Goal: Task Accomplishment & Management: Use online tool/utility

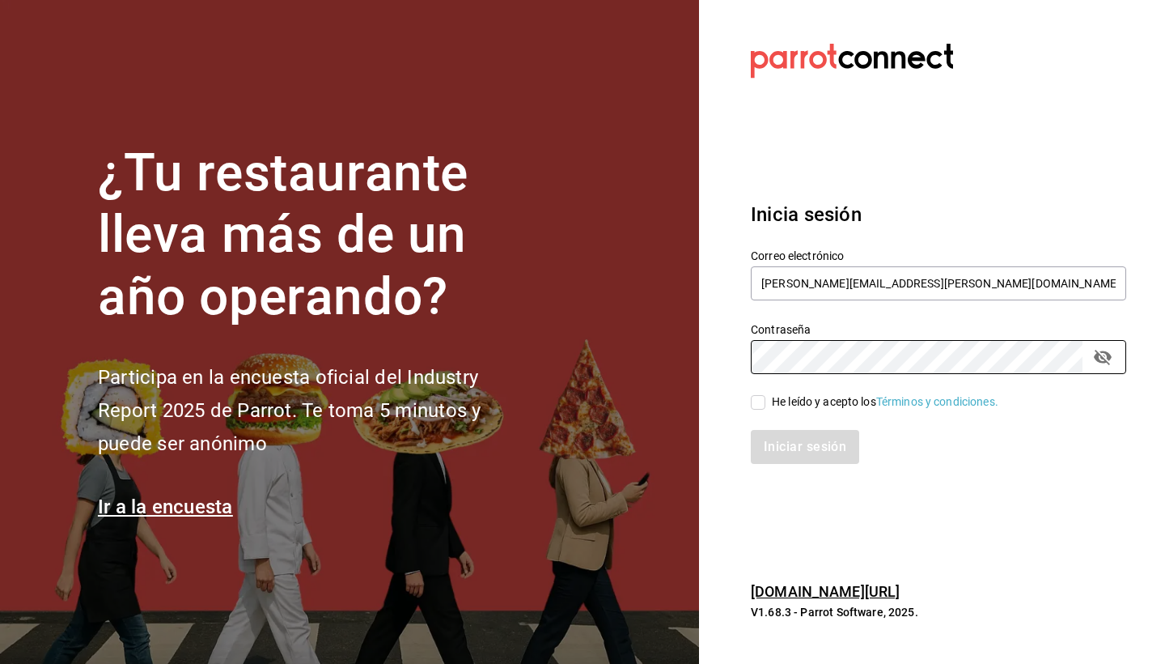
click at [753, 409] on input "He leído y acepto los Términos y condiciones." at bounding box center [758, 402] width 15 height 15
checkbox input "true"
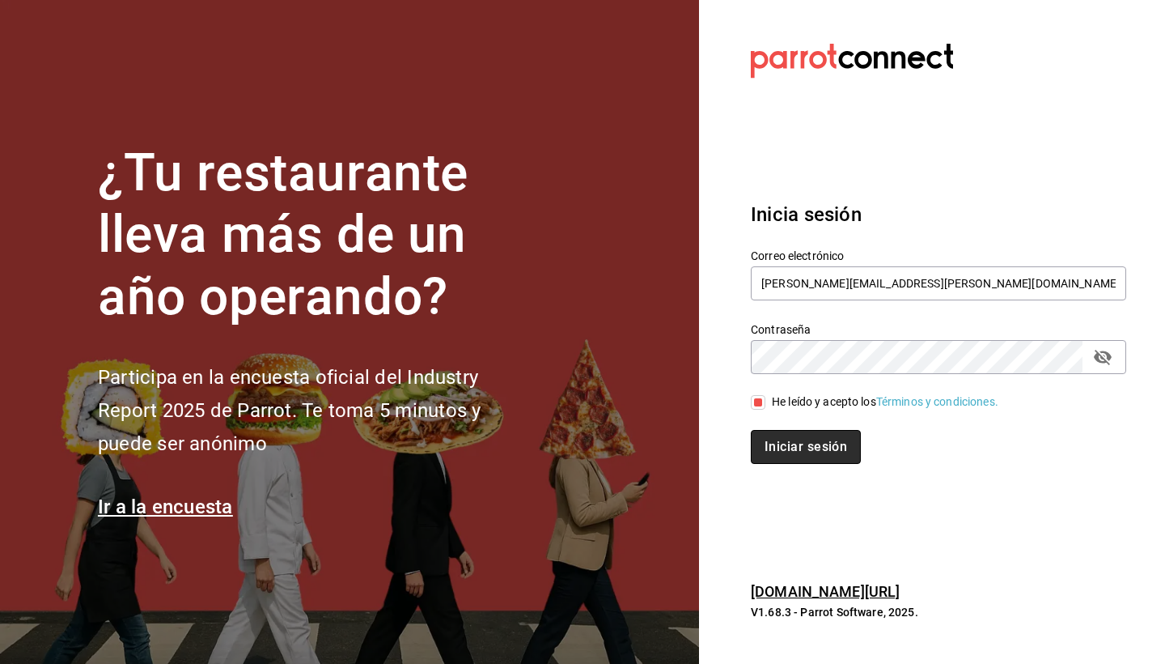
click at [775, 446] on button "Iniciar sesión" at bounding box center [806, 447] width 110 height 34
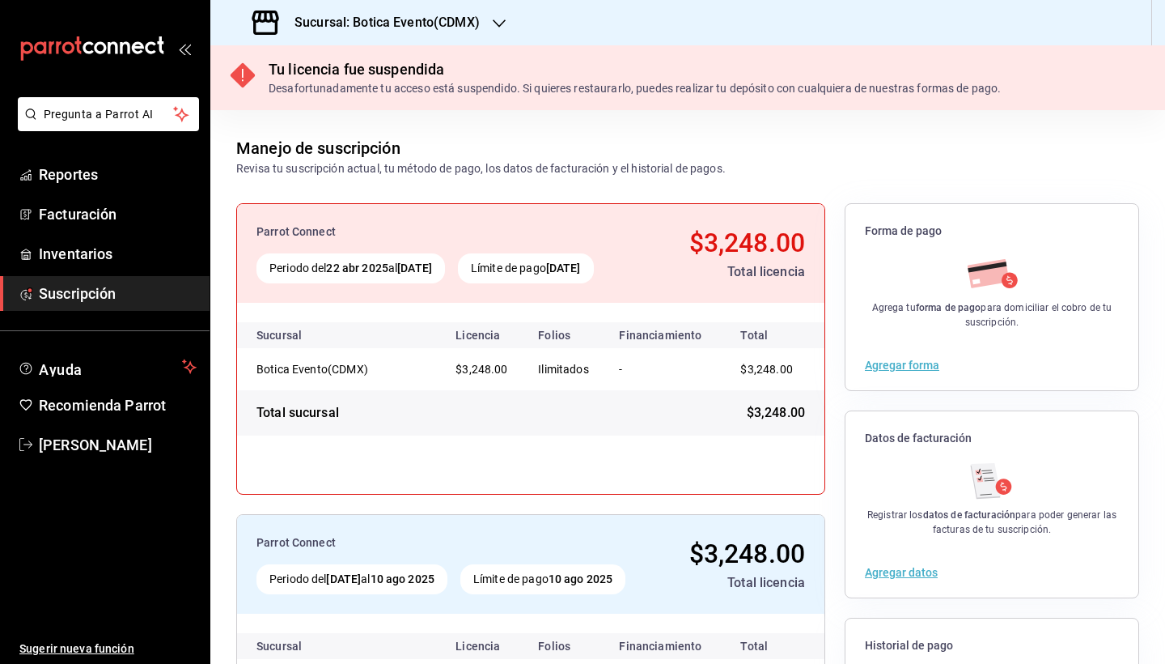
click at [404, 22] on h3 "Sucursal: Botica Evento(CDMX)" at bounding box center [381, 22] width 198 height 19
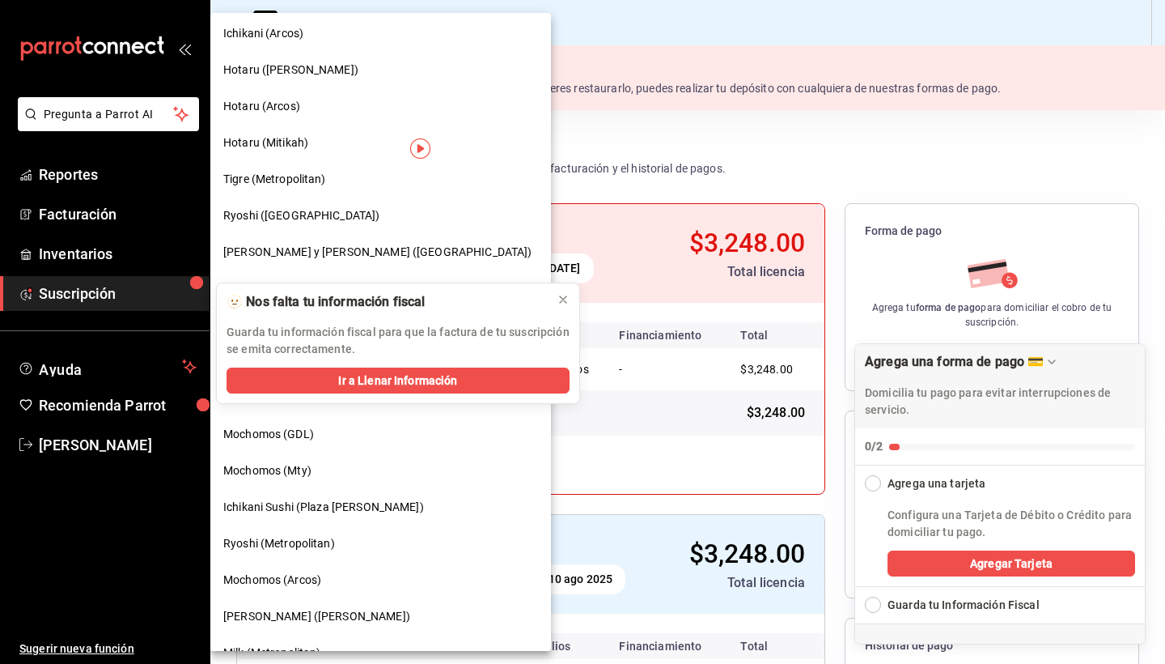
scroll to position [43, 0]
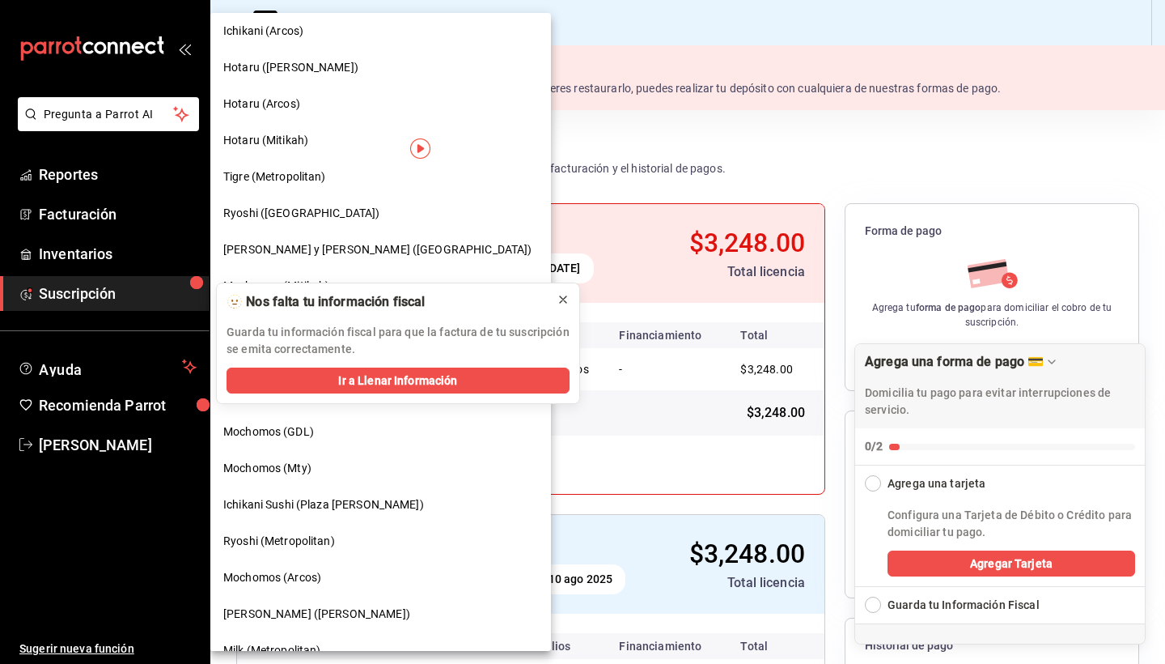
click at [568, 297] on icon at bounding box center [563, 299] width 13 height 13
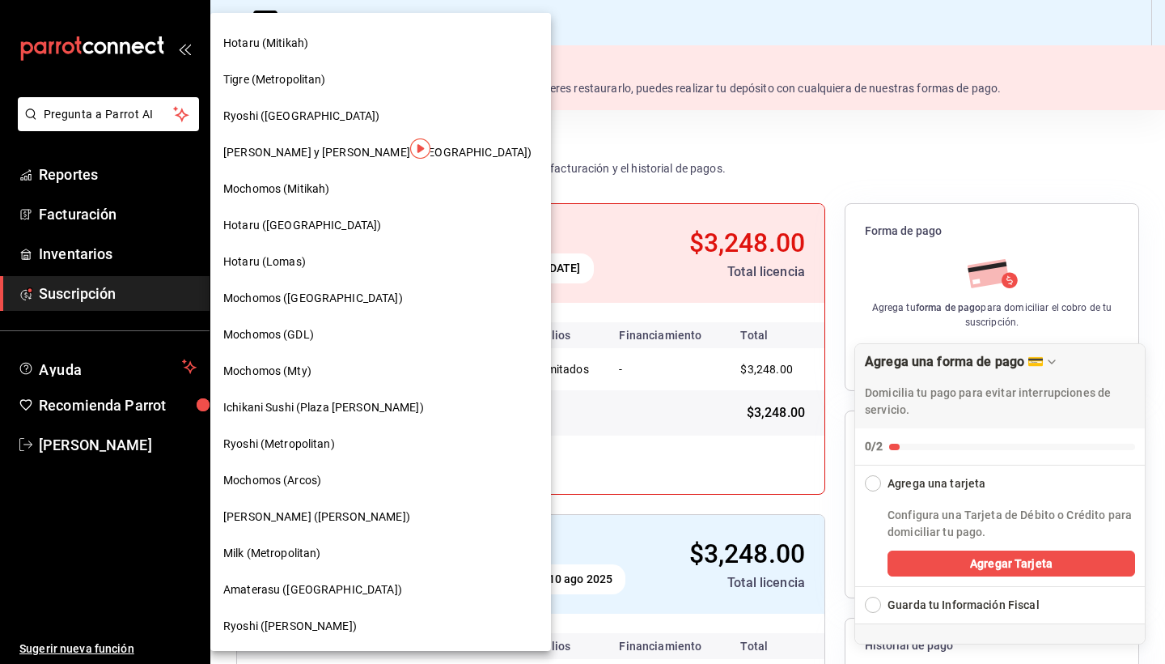
scroll to position [140, 0]
click at [249, 626] on span "Ryoshi ([PERSON_NAME])" at bounding box center [290, 625] width 134 height 17
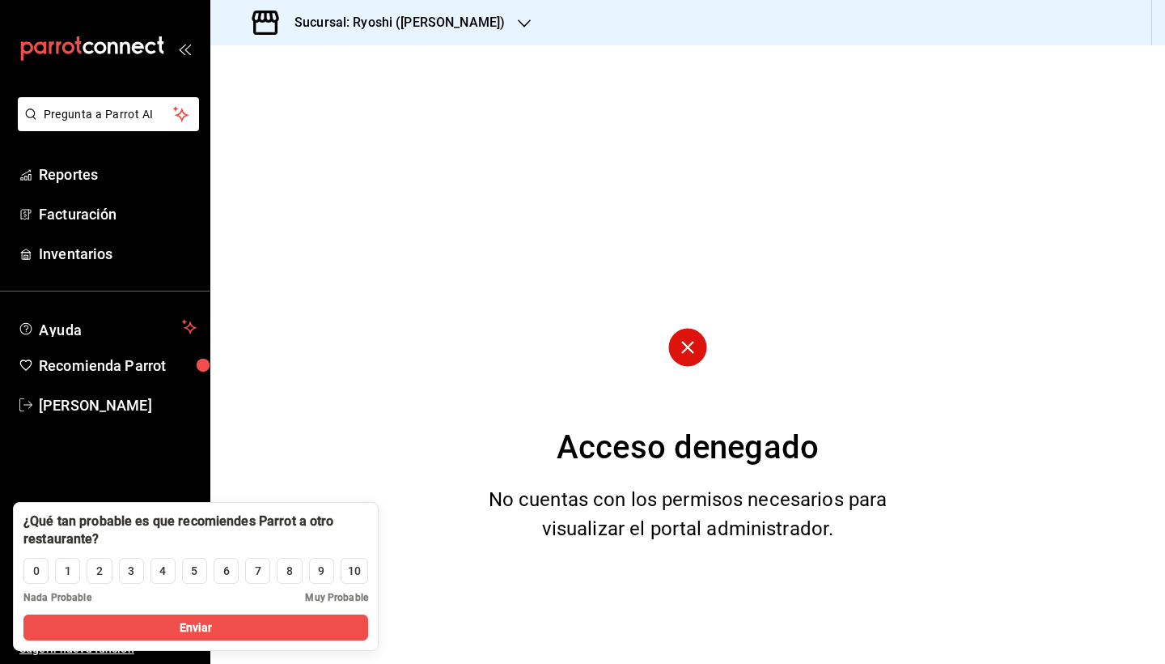
click at [430, 40] on div "Sucursal: Ryoshi ([PERSON_NAME])" at bounding box center [380, 22] width 314 height 45
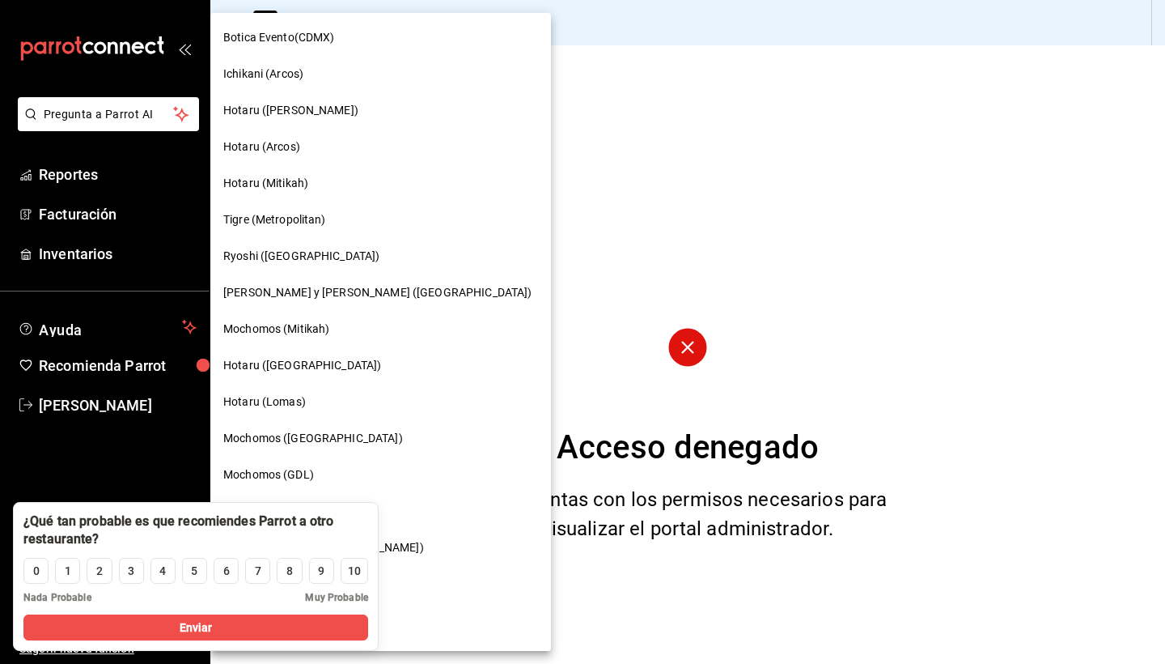
click at [279, 262] on span "Ryoshi ([GEOGRAPHIC_DATA])" at bounding box center [301, 256] width 156 height 17
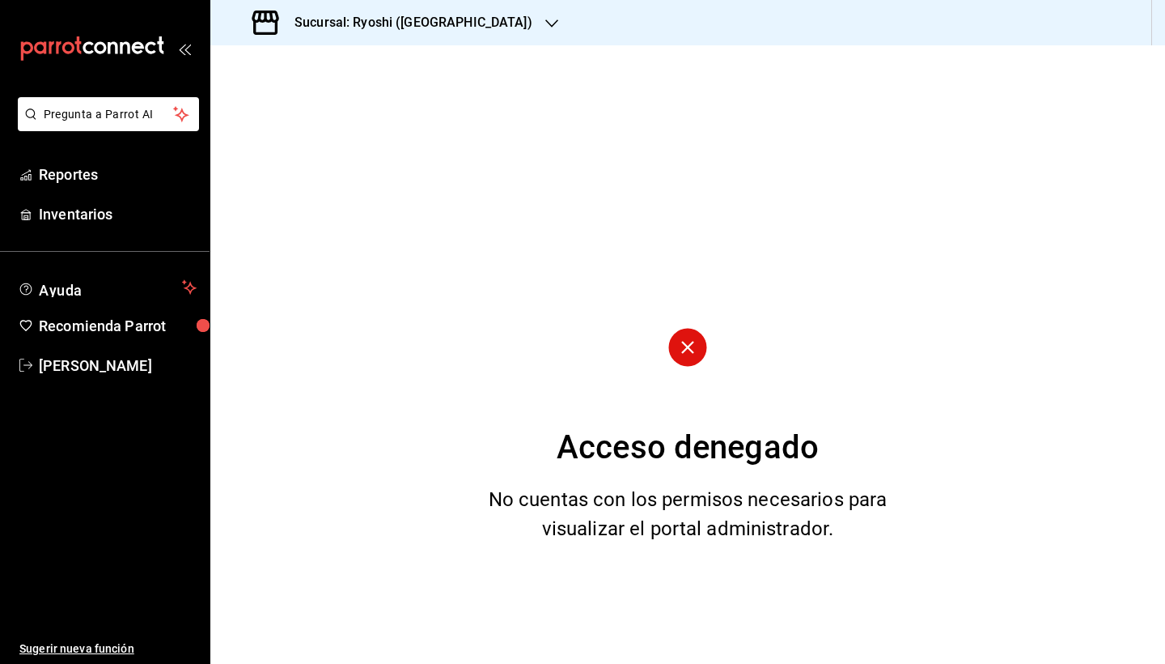
click at [417, 27] on h3 "Sucursal: Ryoshi ([GEOGRAPHIC_DATA])" at bounding box center [407, 22] width 251 height 19
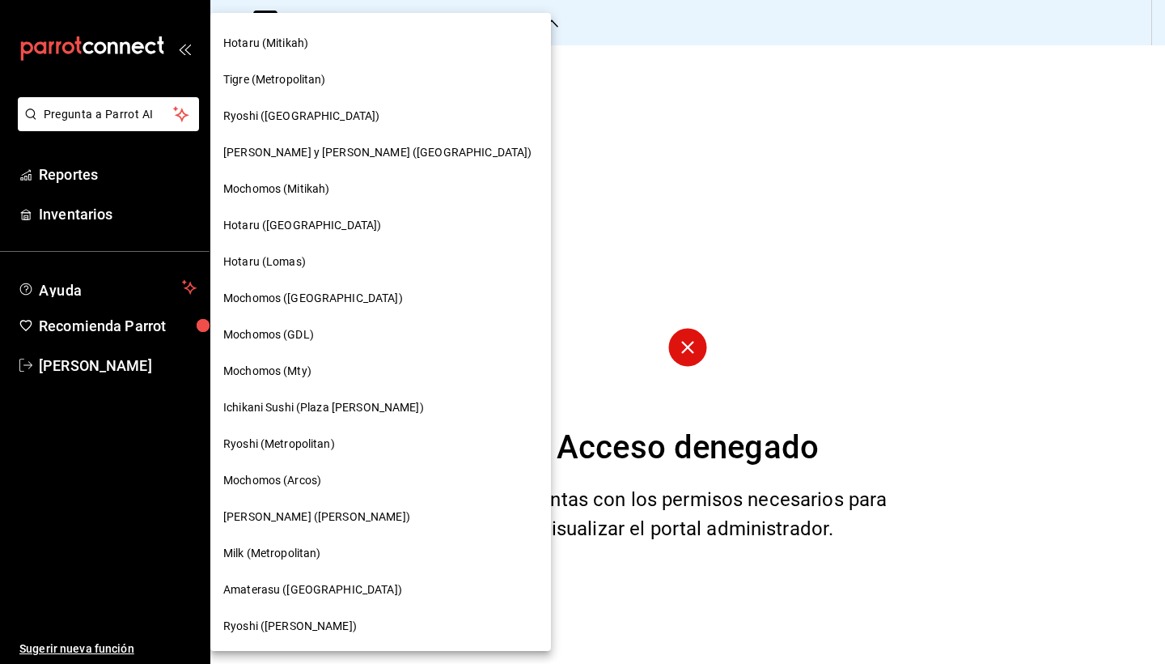
click at [535, 156] on div at bounding box center [582, 332] width 1165 height 664
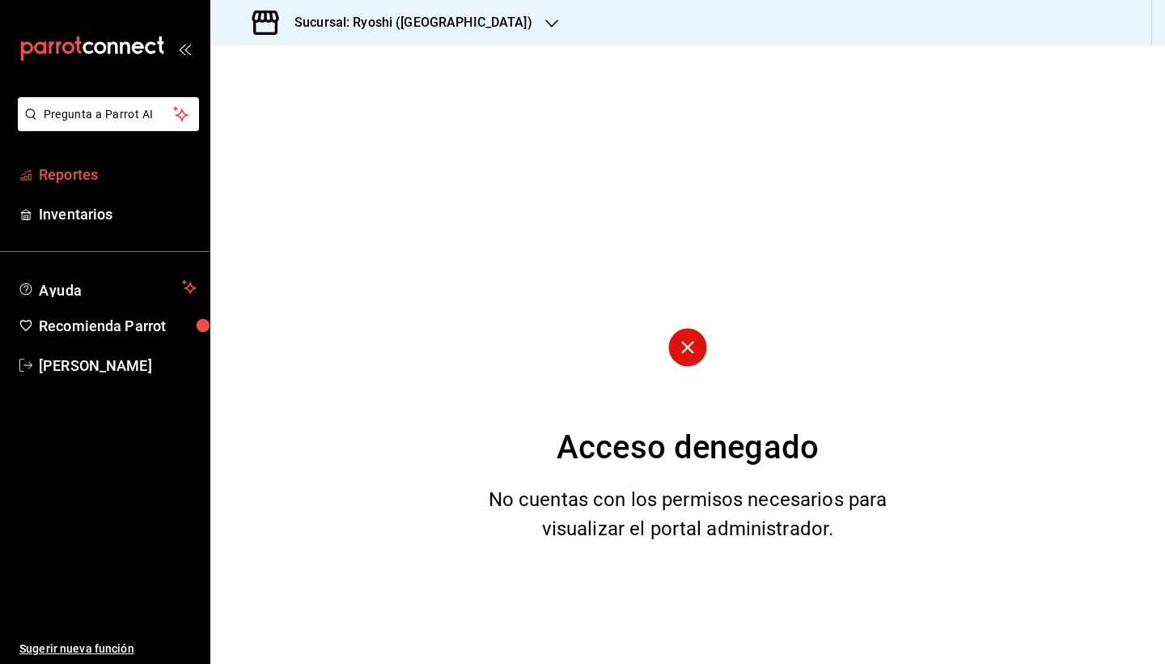
click at [79, 172] on span "Reportes" at bounding box center [118, 174] width 158 height 22
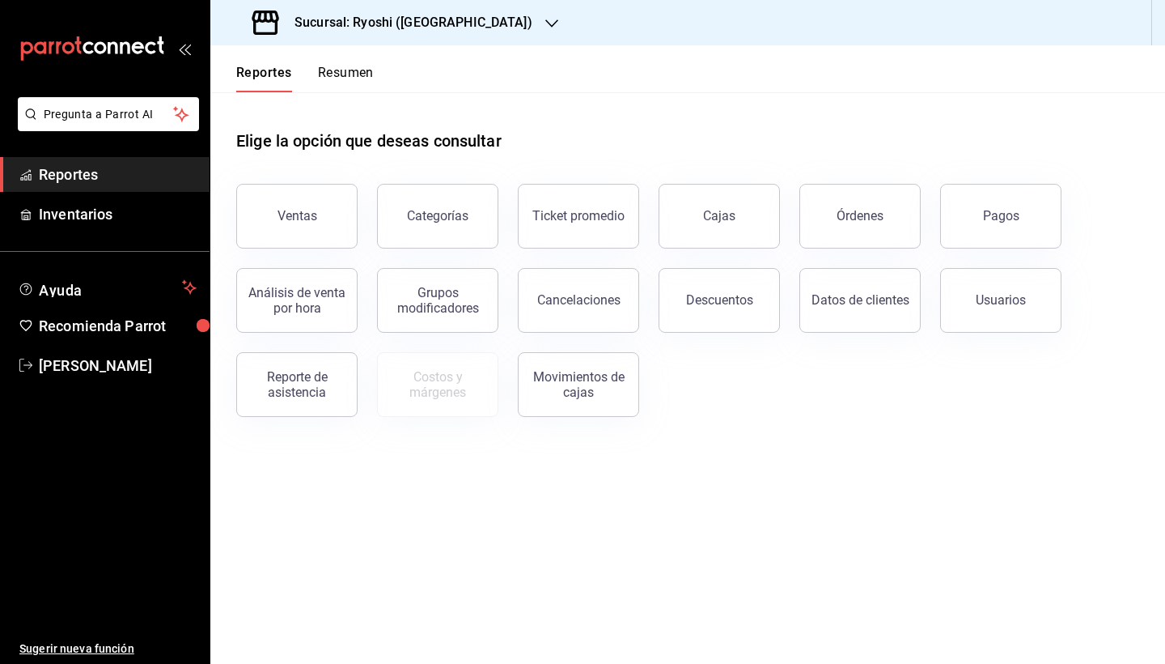
click at [407, 32] on h3 "Sucursal: Ryoshi ([GEOGRAPHIC_DATA])" at bounding box center [407, 22] width 251 height 19
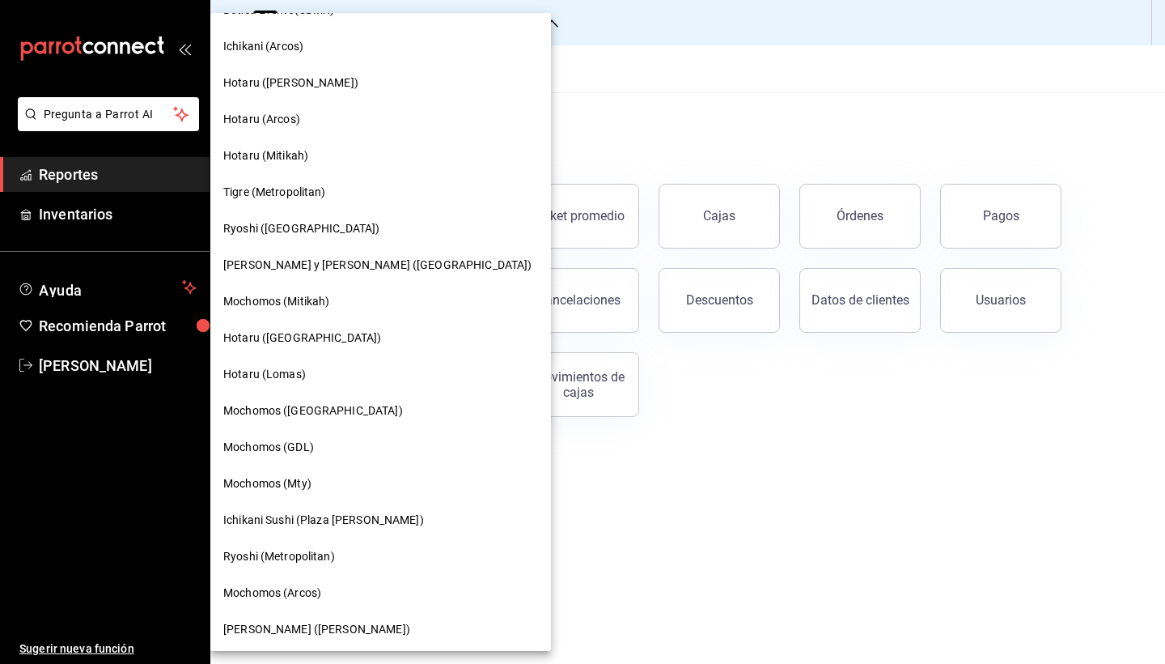
scroll to position [35, 0]
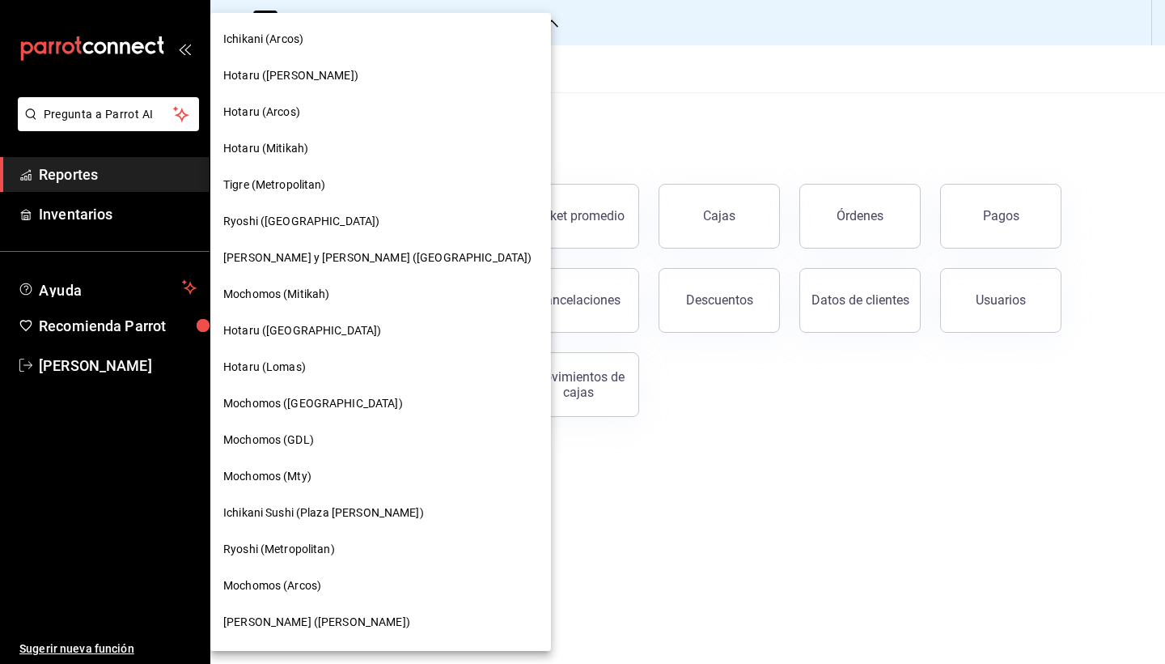
click at [298, 149] on span "Hotaru (Mitikah)" at bounding box center [265, 148] width 85 height 17
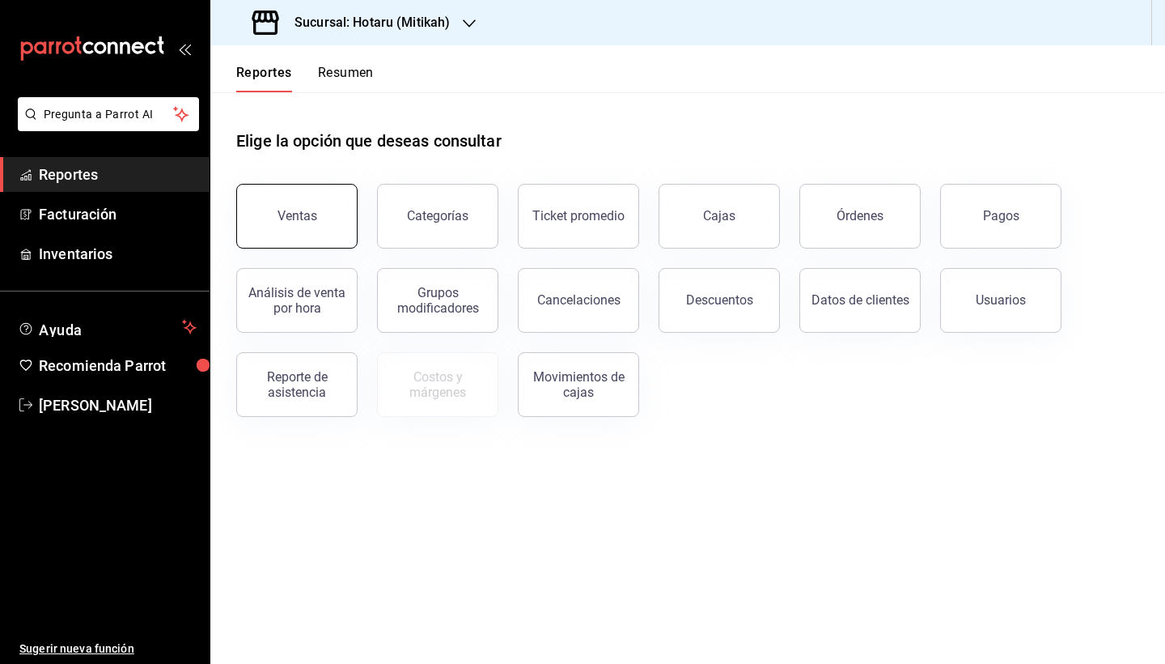
click at [320, 209] on button "Ventas" at bounding box center [296, 216] width 121 height 65
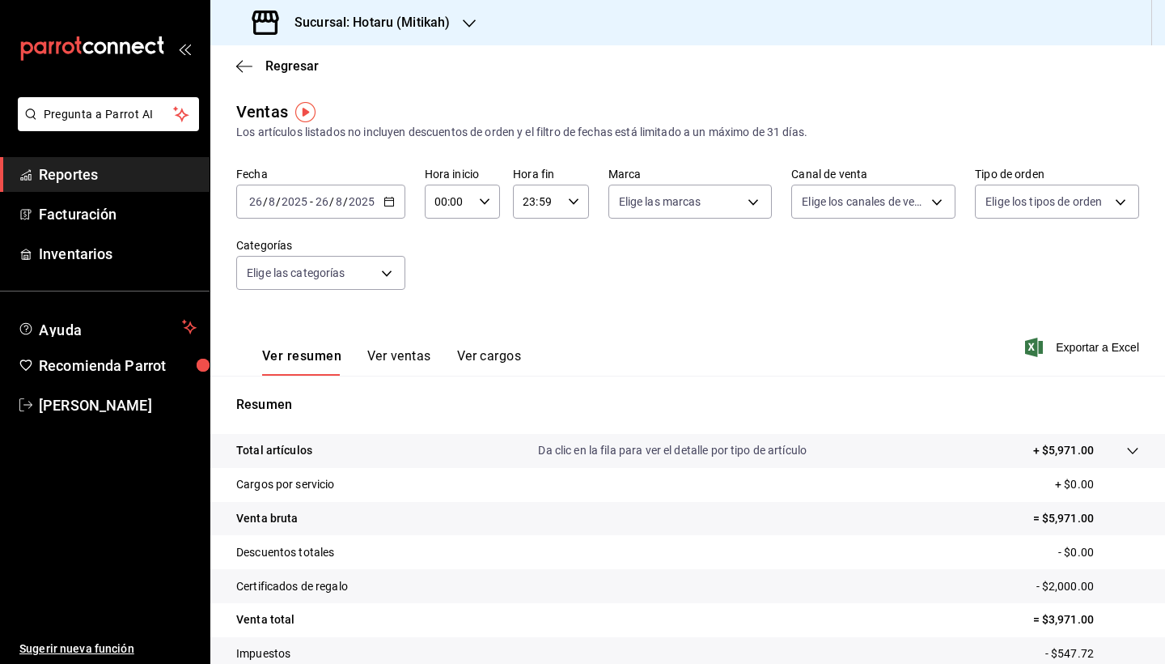
click at [371, 341] on div "Ver resumen Ver ventas Ver cargos" at bounding box center [378, 352] width 285 height 47
click at [371, 354] on button "Ver ventas" at bounding box center [399, 362] width 64 height 28
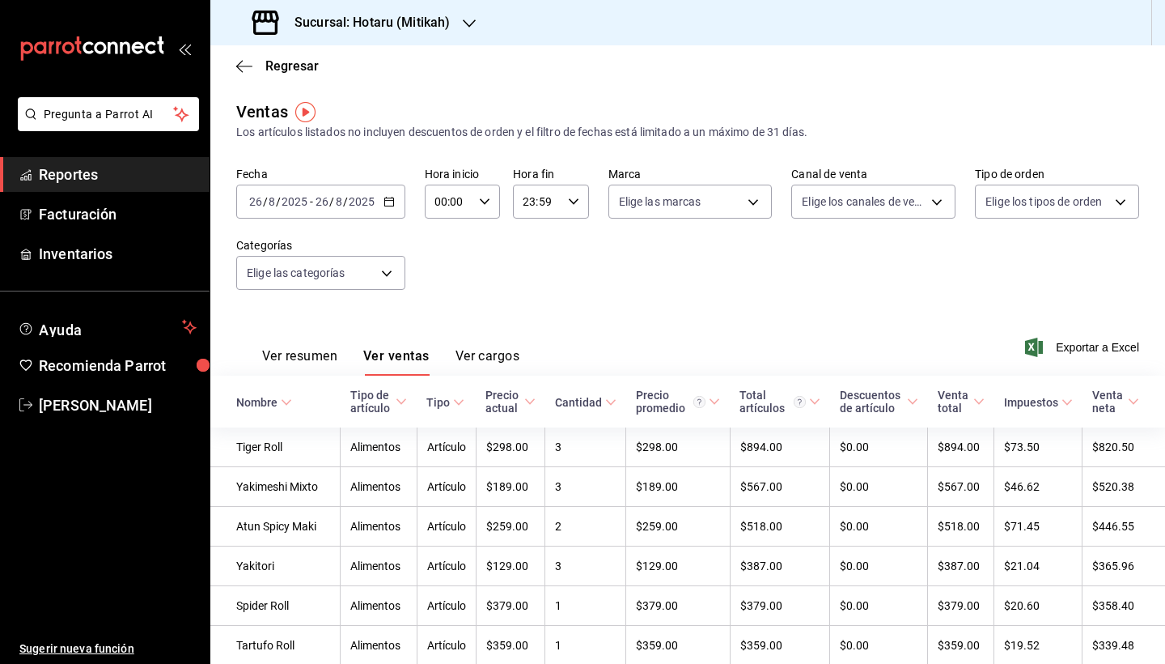
click at [358, 195] on input "2025" at bounding box center [362, 201] width 28 height 13
click at [370, 201] on input "2025" at bounding box center [362, 201] width 28 height 13
click at [371, 202] on input "2025" at bounding box center [362, 201] width 28 height 13
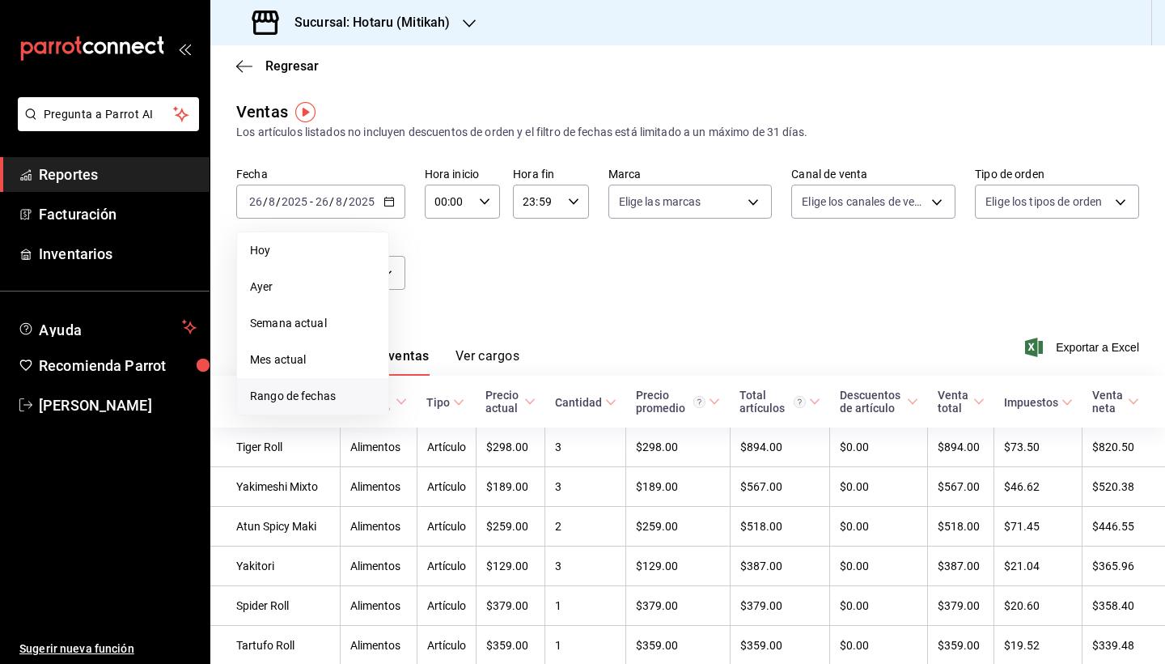
click at [327, 397] on span "Rango de fechas" at bounding box center [312, 396] width 125 height 17
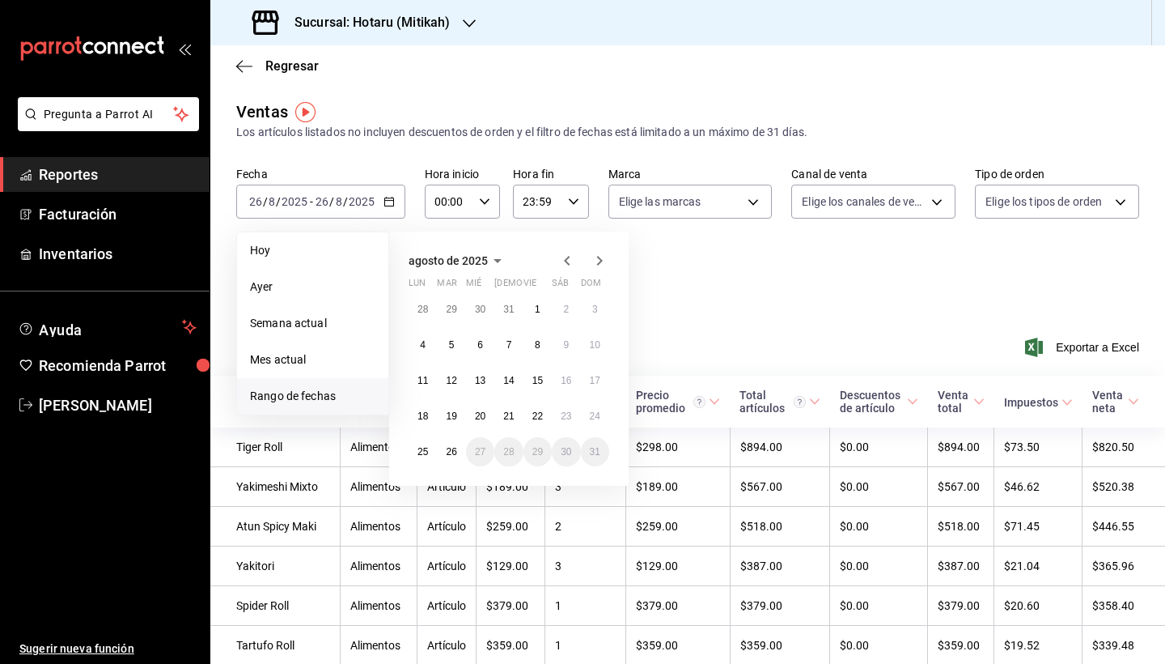
click at [493, 258] on icon "button" at bounding box center [497, 260] width 19 height 19
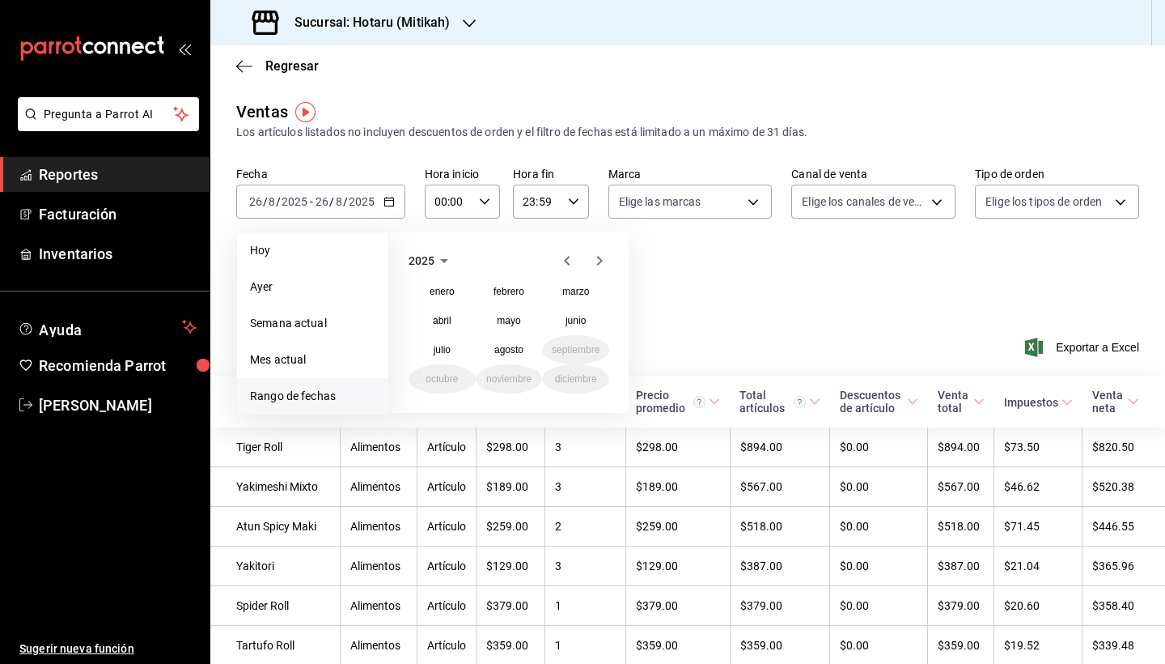
click at [440, 260] on icon "button" at bounding box center [444, 260] width 19 height 19
click at [442, 322] on button "2024" at bounding box center [442, 320] width 67 height 29
click at [567, 351] on abbr "septiembre" at bounding box center [576, 349] width 48 height 11
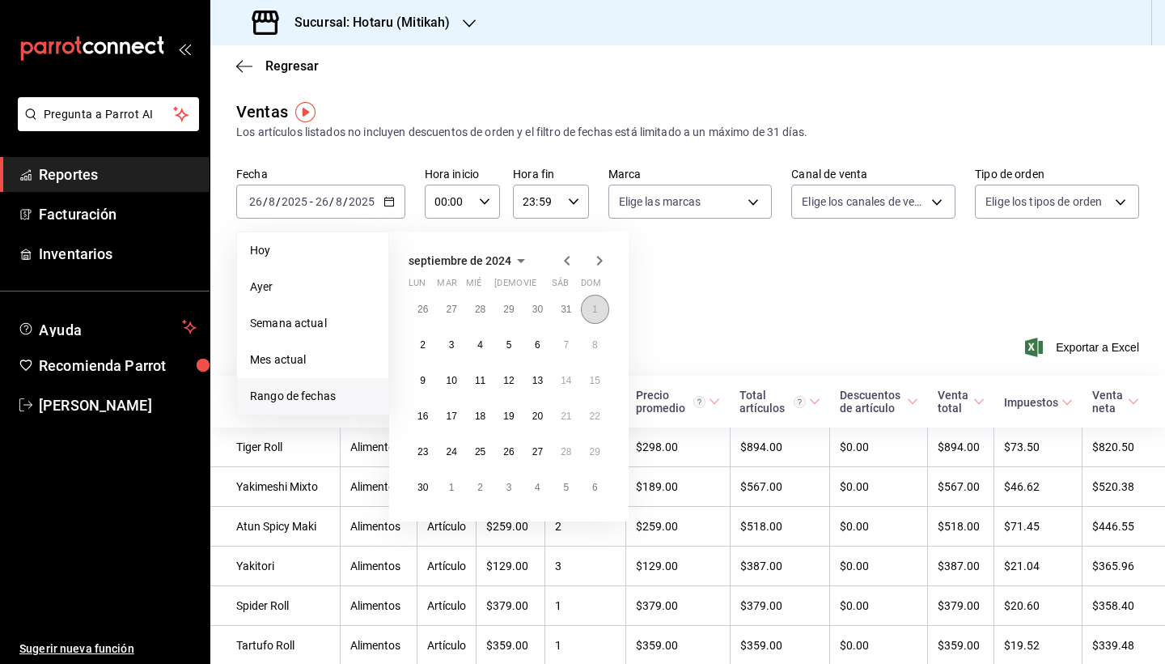
click at [605, 310] on button "1" at bounding box center [595, 309] width 28 height 29
click at [605, 261] on icon "button" at bounding box center [599, 260] width 19 height 19
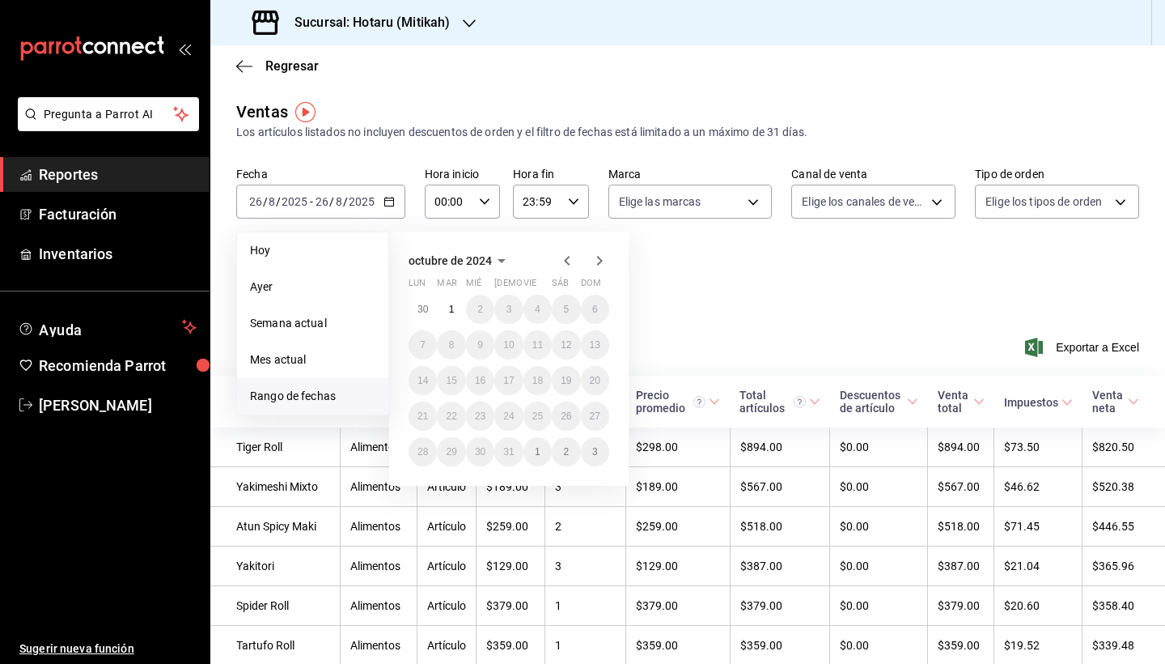
click at [603, 257] on icon "button" at bounding box center [599, 260] width 19 height 19
click at [520, 332] on div "28 29 30 31 1 2 3 4 5 6 7 8 9 10 11 12 13 14 15 16 17 18 19 20 21 22 23 24 25 2…" at bounding box center [509, 381] width 201 height 172
click at [571, 261] on icon "button" at bounding box center [567, 260] width 19 height 19
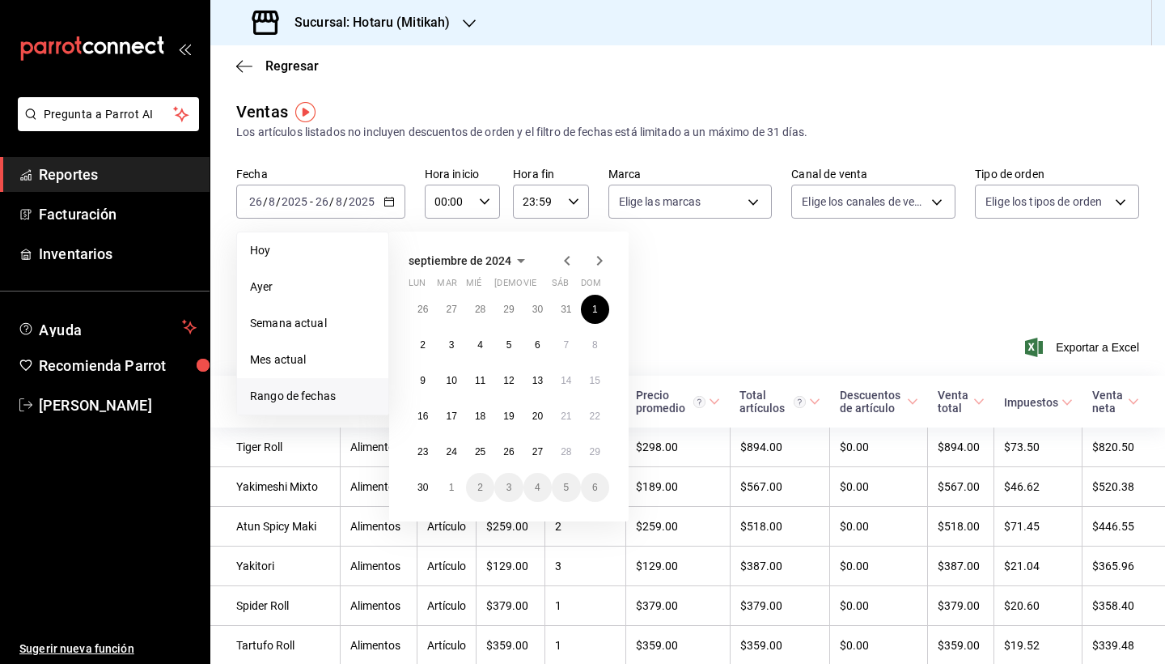
click at [600, 263] on icon "button" at bounding box center [599, 260] width 19 height 19
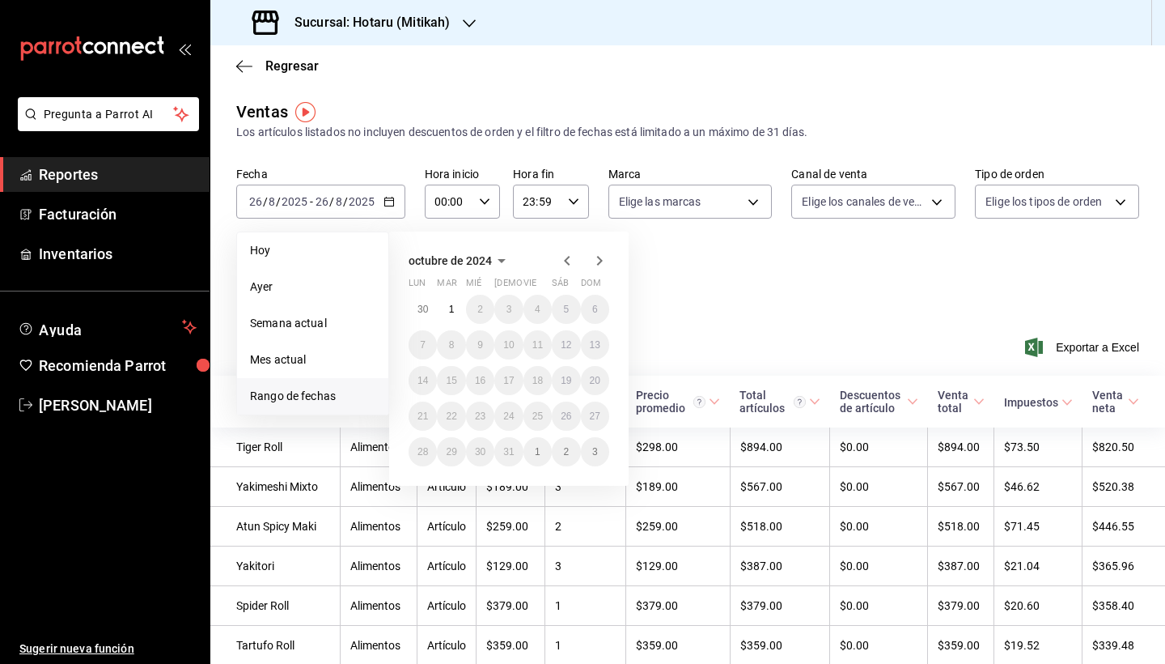
click at [600, 263] on icon "button" at bounding box center [600, 261] width 6 height 10
click at [577, 263] on div at bounding box center [584, 260] width 52 height 19
click at [575, 263] on icon "button" at bounding box center [567, 260] width 19 height 19
click at [431, 491] on button "30" at bounding box center [423, 487] width 28 height 29
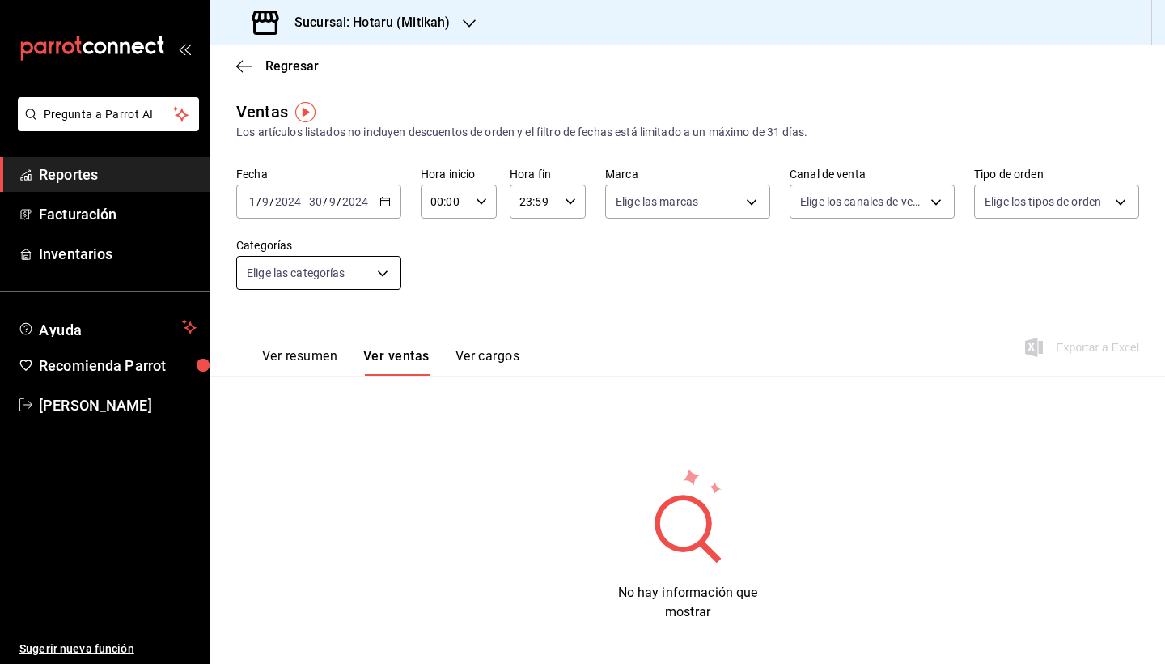
click at [388, 273] on body "Pregunta a Parrot AI Reportes Facturación Inventarios Ayuda Recomienda Parrot […" at bounding box center [582, 332] width 1165 height 664
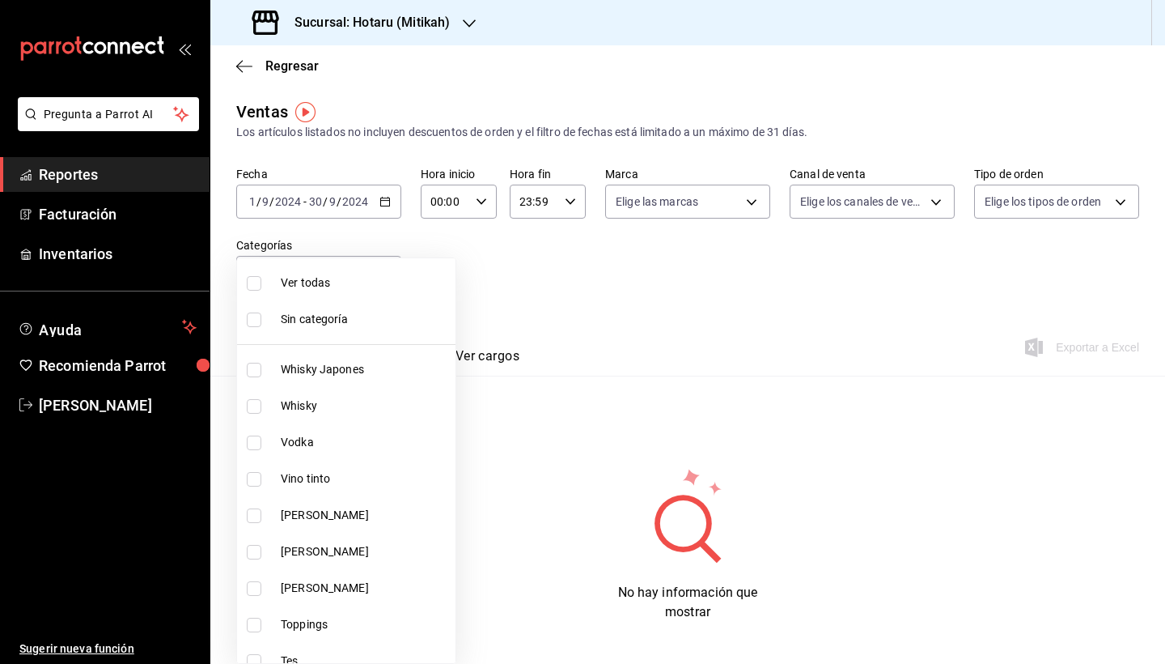
click at [537, 258] on div at bounding box center [582, 332] width 1165 height 664
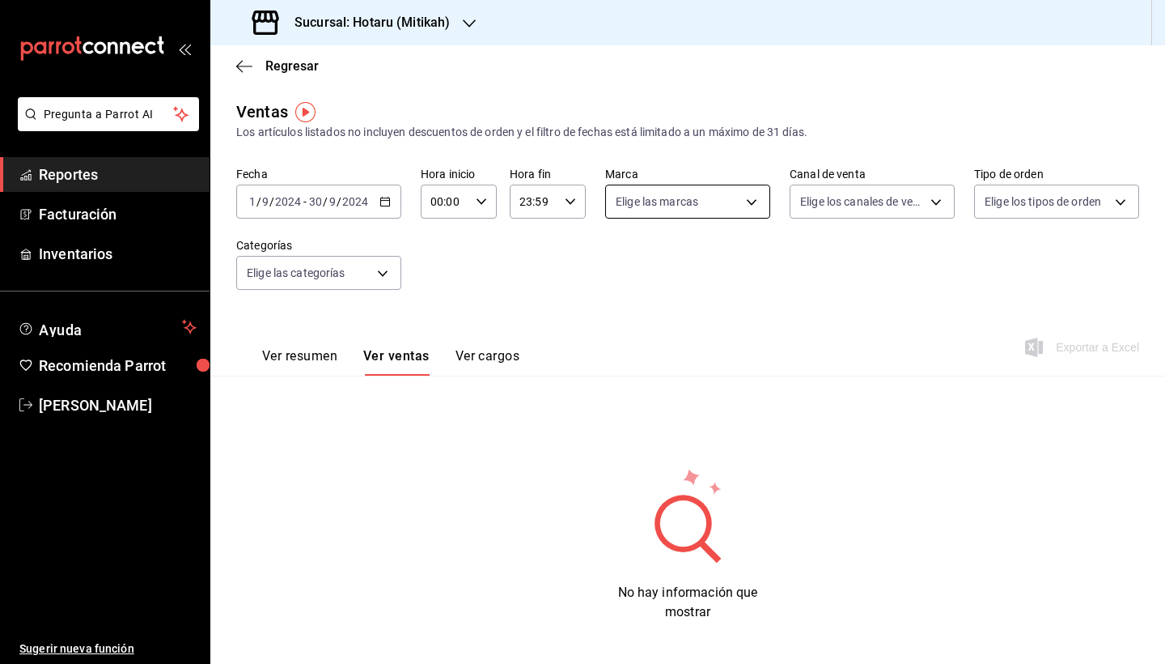
click at [649, 218] on body "Pregunta a Parrot AI Reportes Facturación Inventarios Ayuda Recomienda Parrot […" at bounding box center [582, 332] width 1165 height 664
click at [540, 281] on div at bounding box center [582, 332] width 1165 height 664
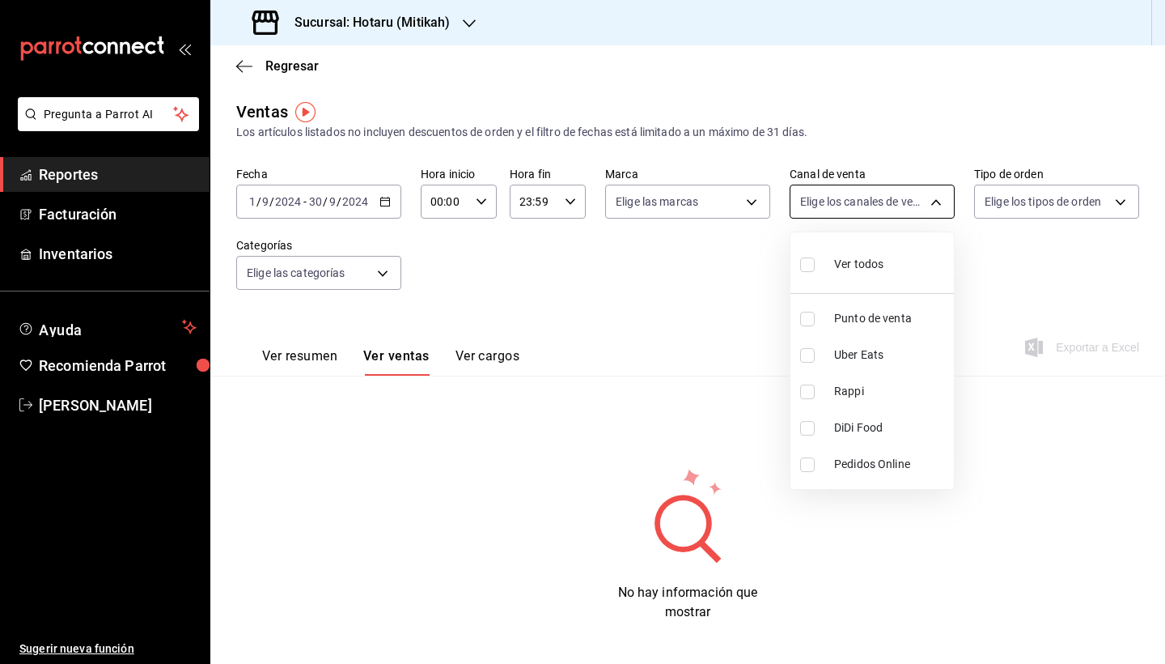
click at [840, 214] on body "Pregunta a Parrot AI Reportes Facturación Inventarios Ayuda Recomienda Parrot […" at bounding box center [582, 332] width 1165 height 664
click at [701, 302] on div at bounding box center [582, 332] width 1165 height 664
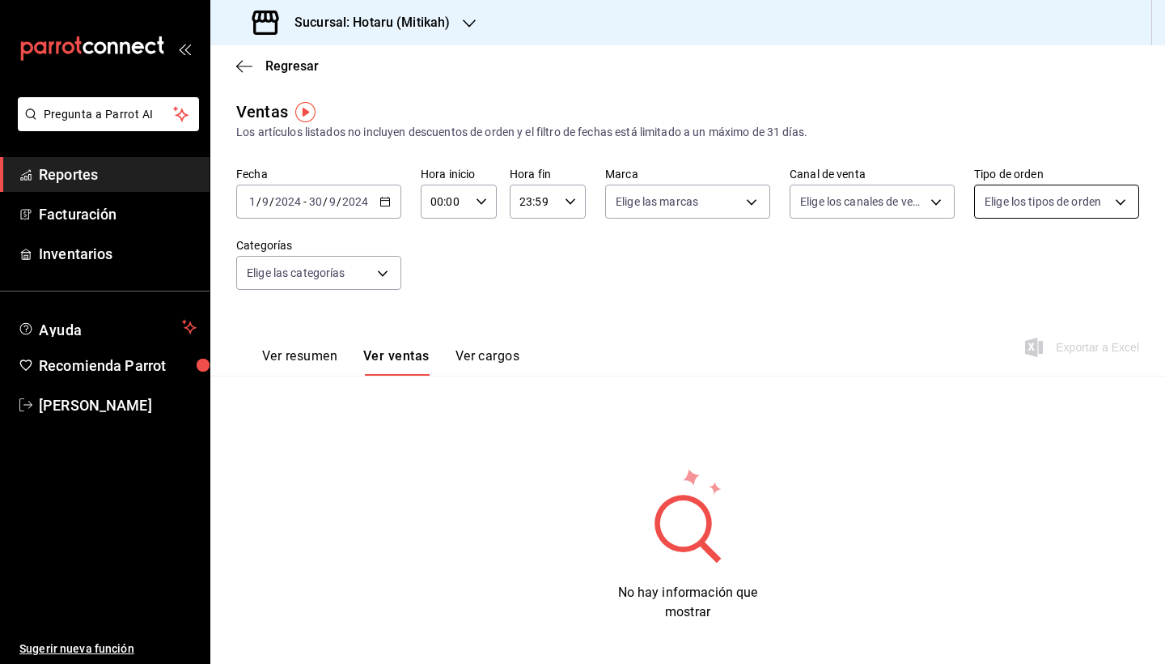
click at [982, 206] on body "Pregunta a Parrot AI Reportes Facturación Inventarios Ayuda Recomienda Parrot […" at bounding box center [582, 332] width 1165 height 664
click at [845, 269] on div at bounding box center [582, 332] width 1165 height 664
drag, startPoint x: 845, startPoint y: 269, endPoint x: 653, endPoint y: 268, distance: 191.8
click at [655, 268] on div "Fecha [DATE] [DATE] - [DATE] [DATE] Hora inicio 00:00 Hora inicio Hora fin 23:5…" at bounding box center [687, 238] width 903 height 142
click at [377, 197] on div "[DATE] [DATE] - [DATE] [DATE]" at bounding box center [318, 202] width 165 height 34
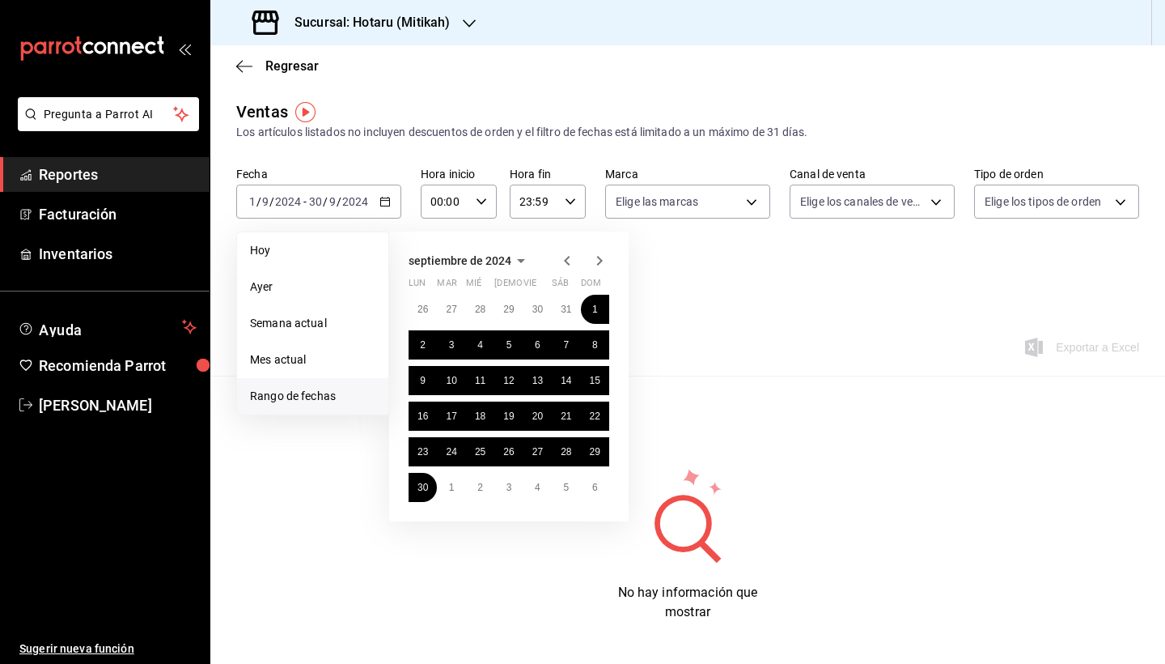
click at [389, 178] on label "Fecha" at bounding box center [318, 173] width 165 height 11
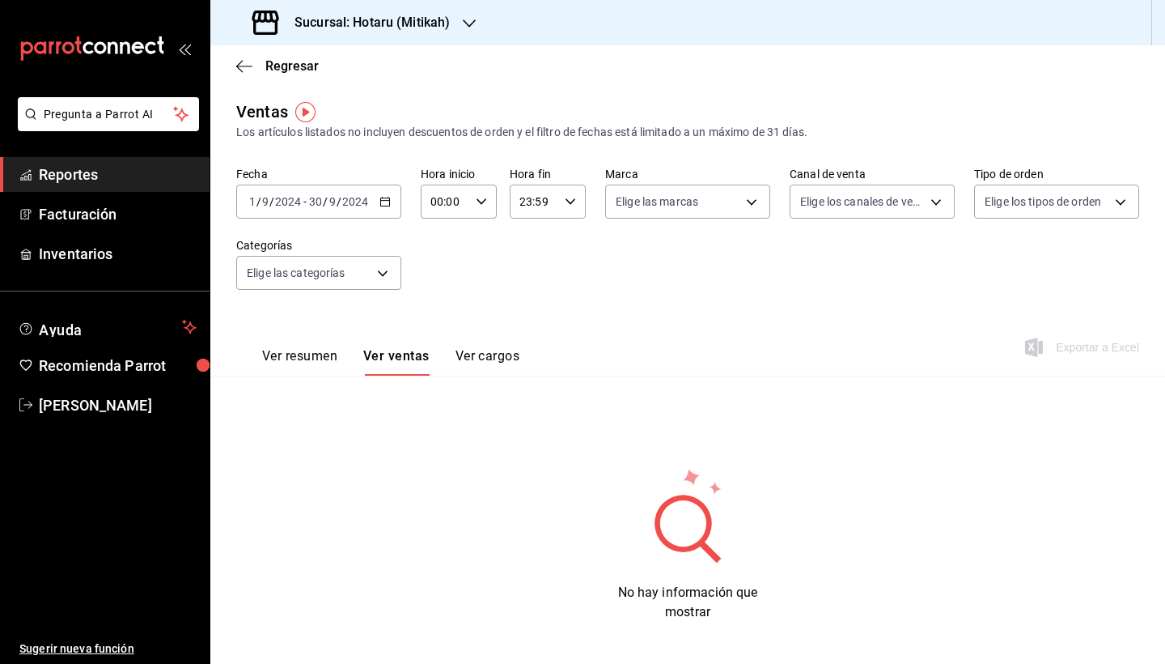
click at [380, 204] on icon "button" at bounding box center [385, 201] width 11 height 11
click at [374, 37] on div "Sucursal: Hotaru (Mitikah)" at bounding box center [352, 22] width 259 height 45
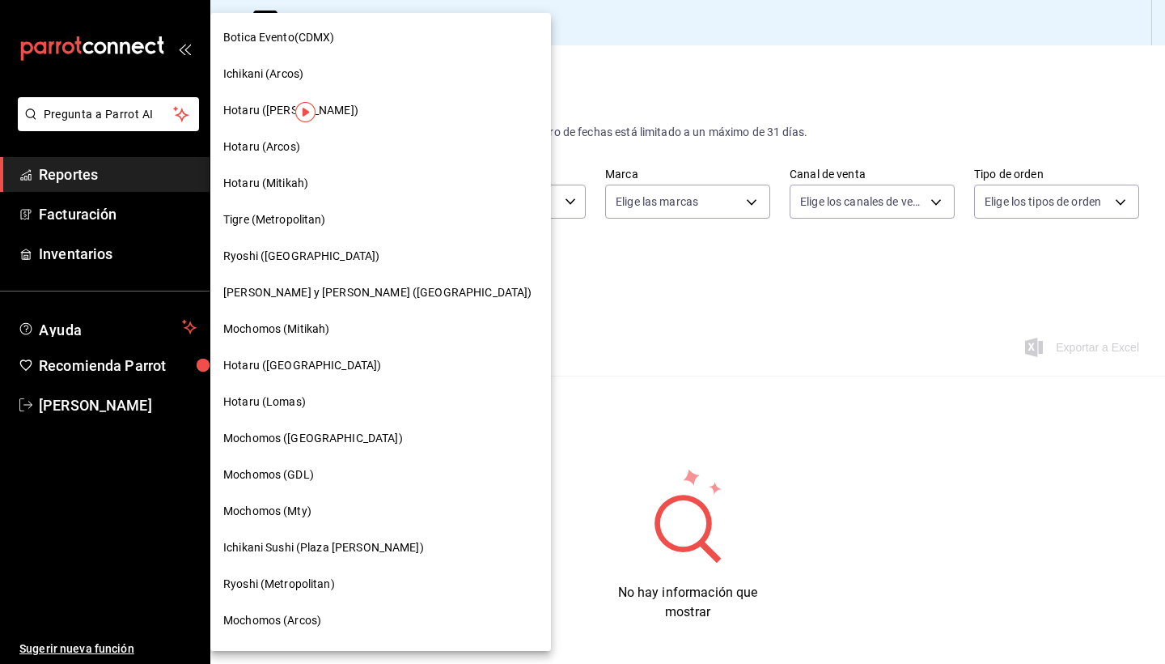
click at [301, 155] on div "Hotaru (Arcos)" at bounding box center [380, 146] width 315 height 17
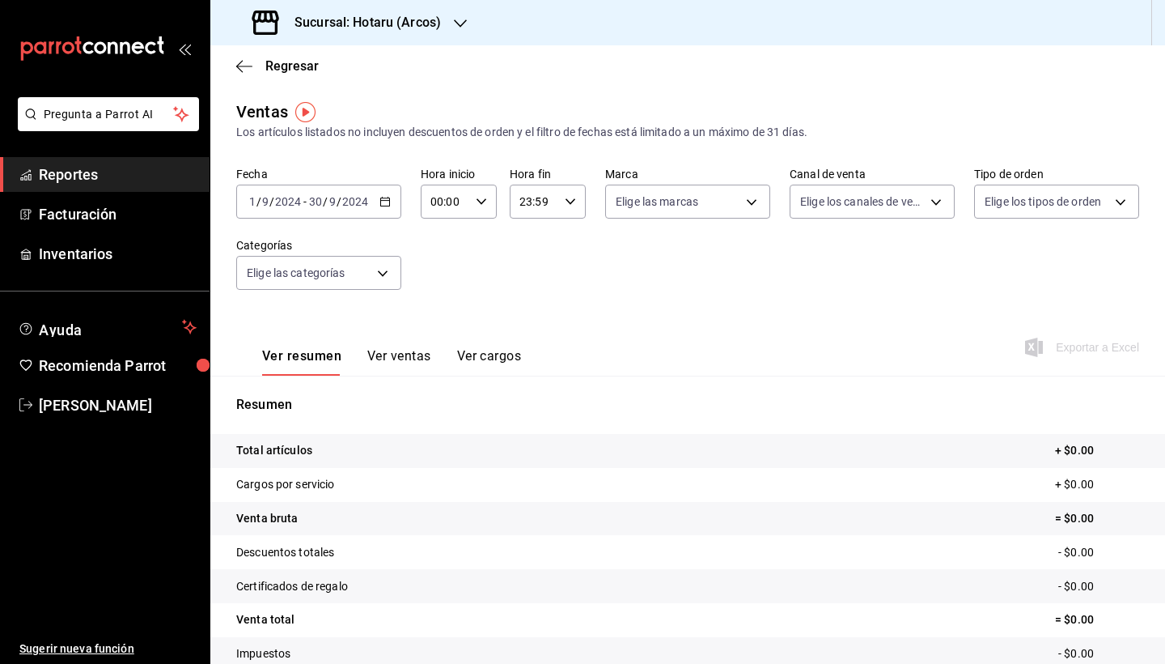
click at [324, 199] on span "/" at bounding box center [325, 201] width 5 height 13
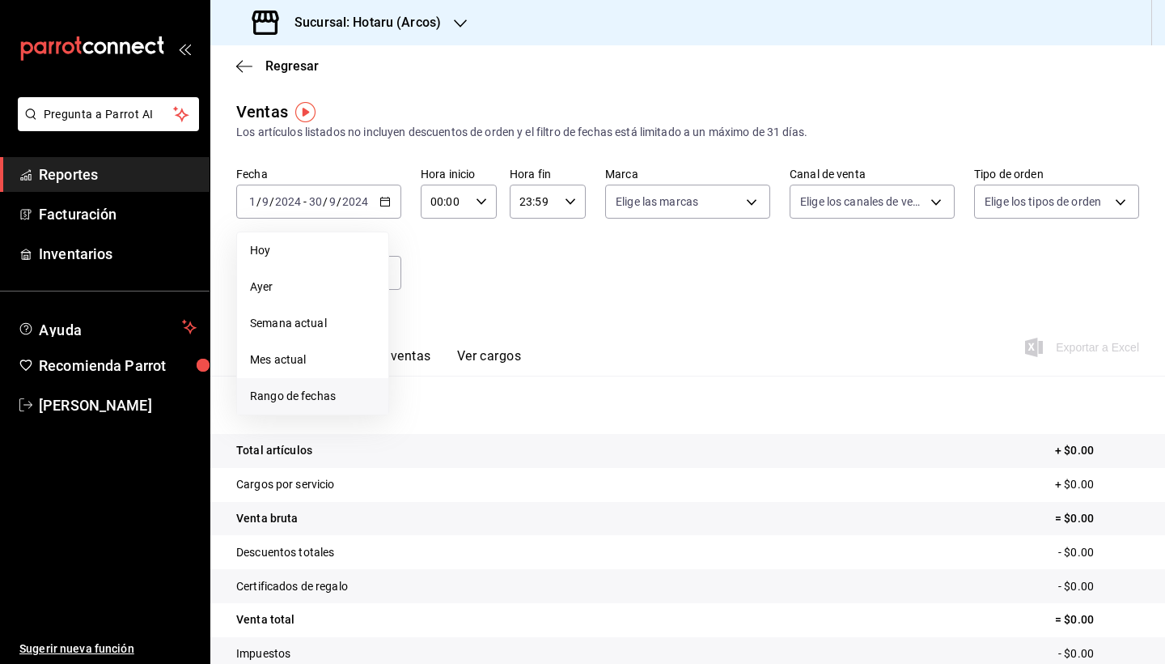
click at [316, 389] on span "Rango de fechas" at bounding box center [312, 396] width 125 height 17
click at [503, 254] on icon "button" at bounding box center [497, 260] width 19 height 19
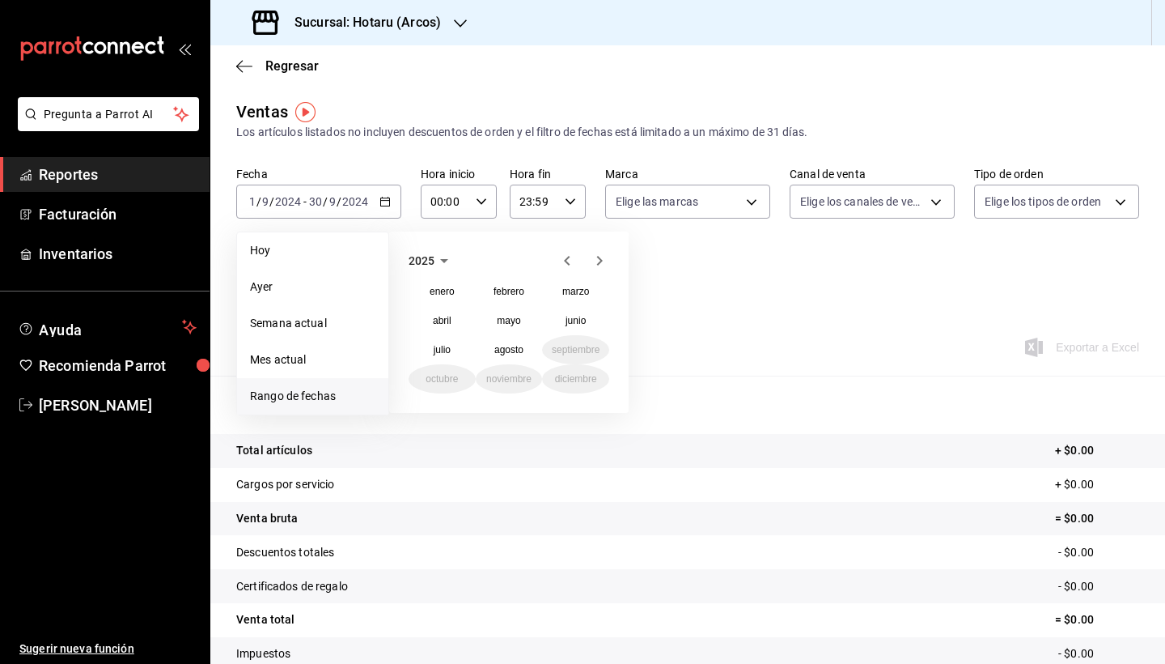
click at [441, 261] on icon "button" at bounding box center [444, 260] width 19 height 19
click at [573, 285] on button "2023" at bounding box center [575, 291] width 67 height 29
click at [452, 380] on abbr "octubre" at bounding box center [442, 378] width 32 height 11
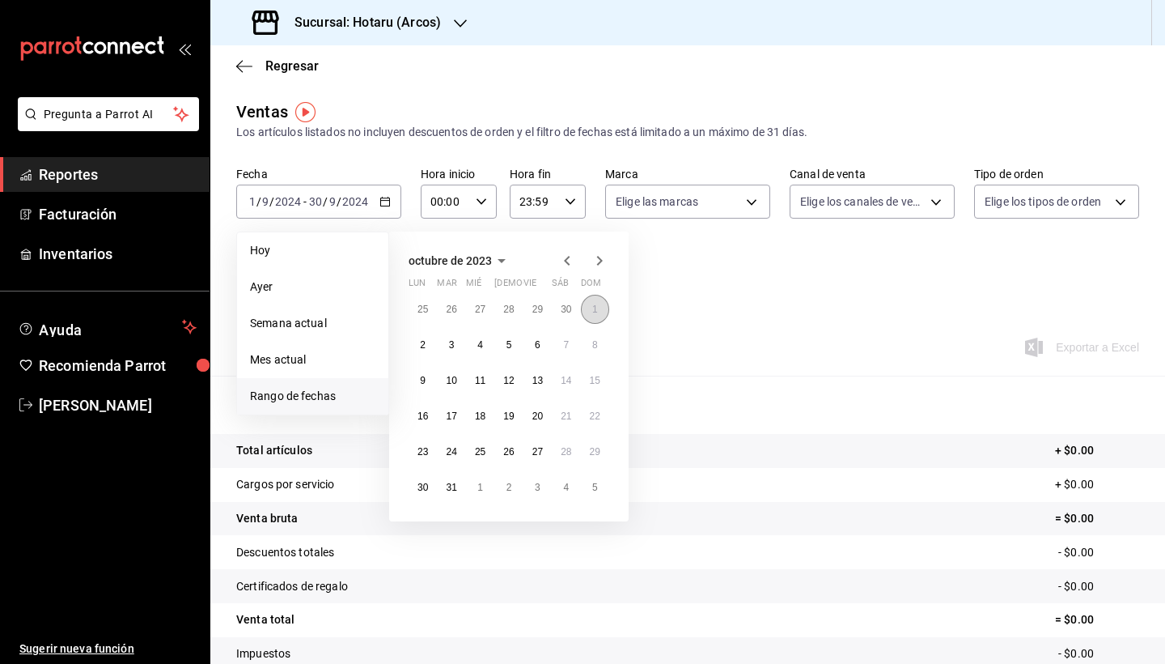
click at [590, 312] on button "1" at bounding box center [595, 309] width 28 height 29
click at [444, 482] on button "31" at bounding box center [451, 487] width 28 height 29
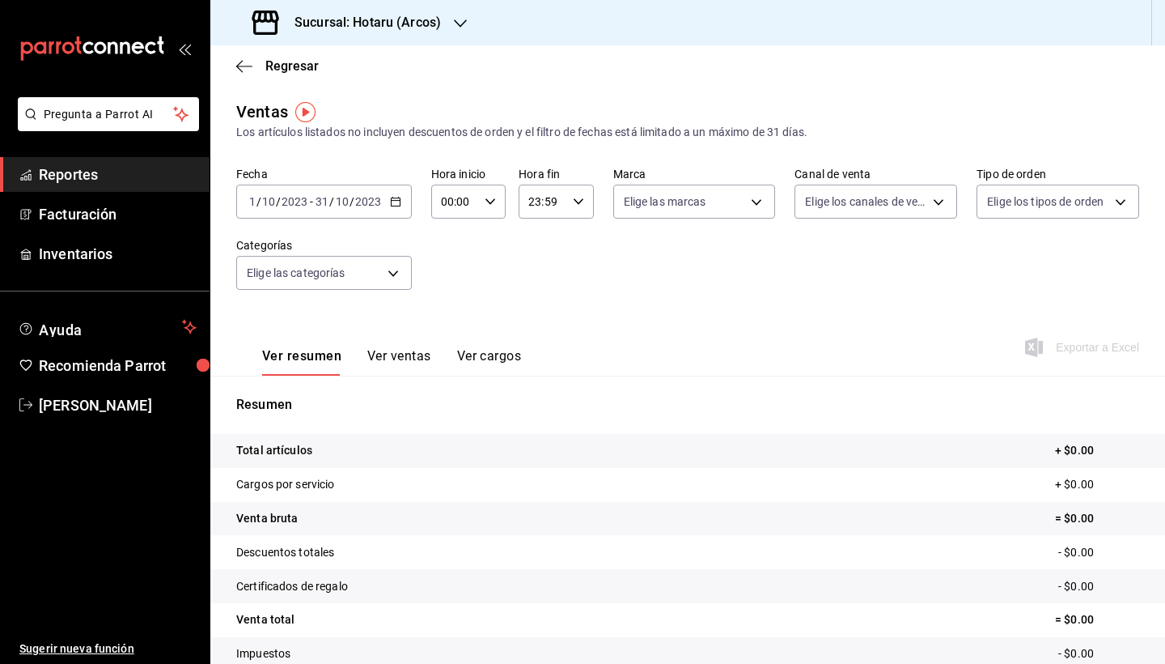
click at [391, 363] on button "Ver ventas" at bounding box center [399, 362] width 64 height 28
